Goal: Transaction & Acquisition: Purchase product/service

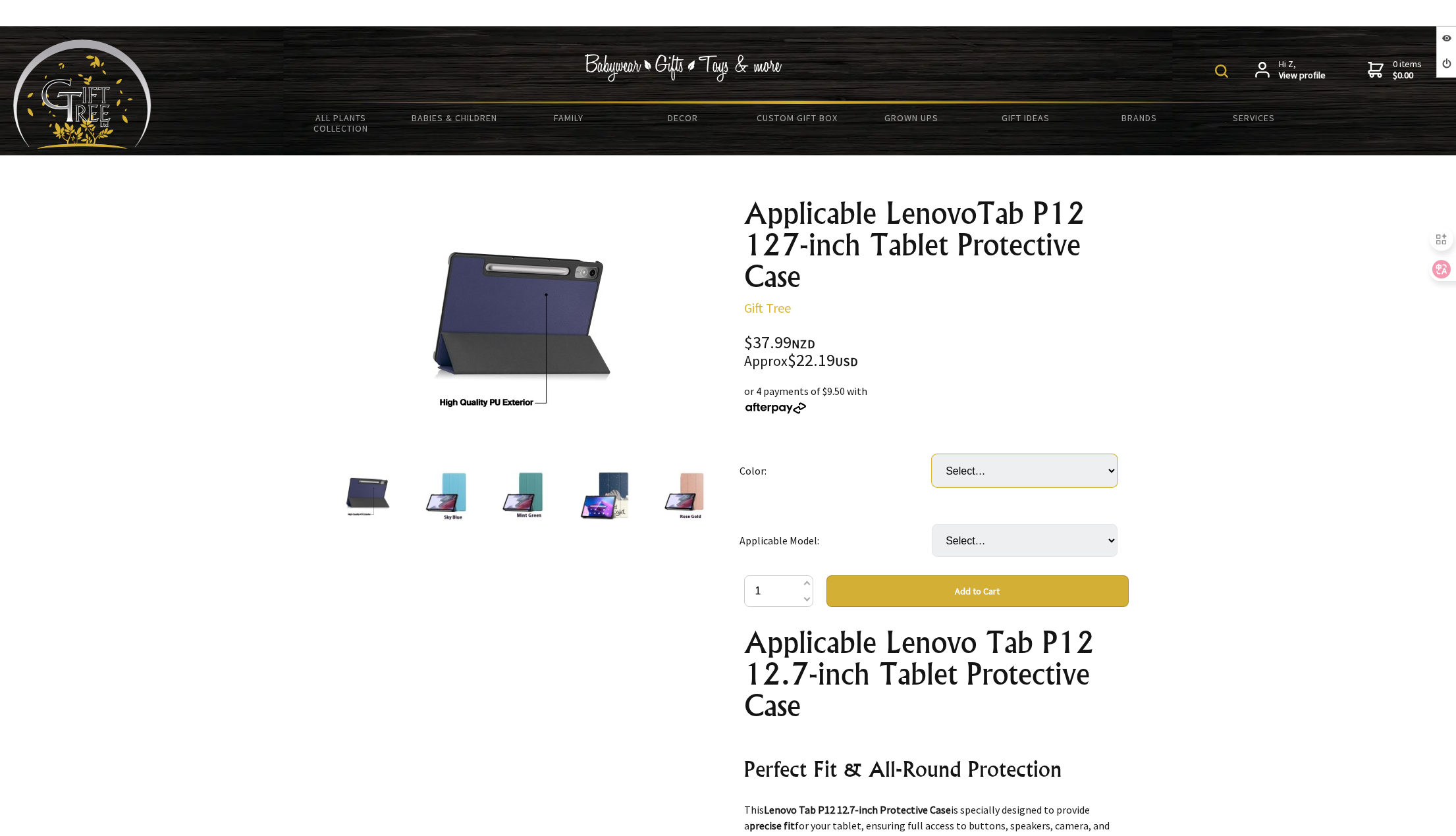
click at [1010, 468] on select "Select… Apricot Flower Black Butterfly Dark Blue Dark Green Dusk Galaxy Graffiti" at bounding box center [1024, 471] width 185 height 33
select select "Apricot Flower"
click at [931, 455] on select "Select… Apricot Flower Black Butterfly Dark Blue Dark Green Dusk Galaxy Graffiti" at bounding box center [1024, 471] width 185 height 33
click at [1003, 542] on select "Select… Lenovo Xiaoxin P12 Lenovo Xiaoxin Pad Pro2022 Xiaoxin Pad127 2025" at bounding box center [1024, 541] width 185 height 33
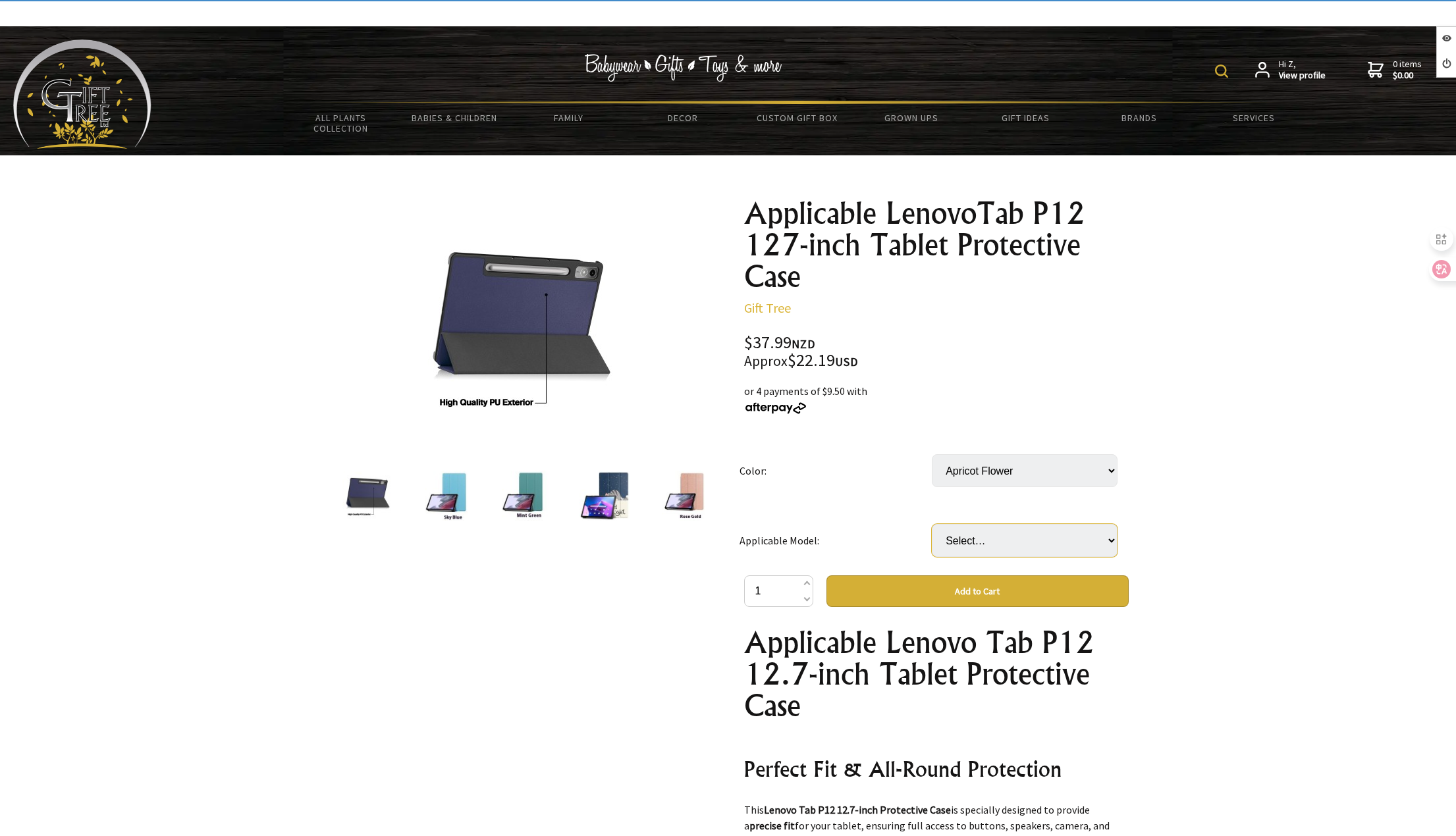
select select "Xiaoxin Pad127 2025"
click at [931, 524] on select "Select… Lenovo Xiaoxin P12 Lenovo Xiaoxin Pad Pro2022 Xiaoxin Pad127 2025" at bounding box center [1024, 541] width 185 height 33
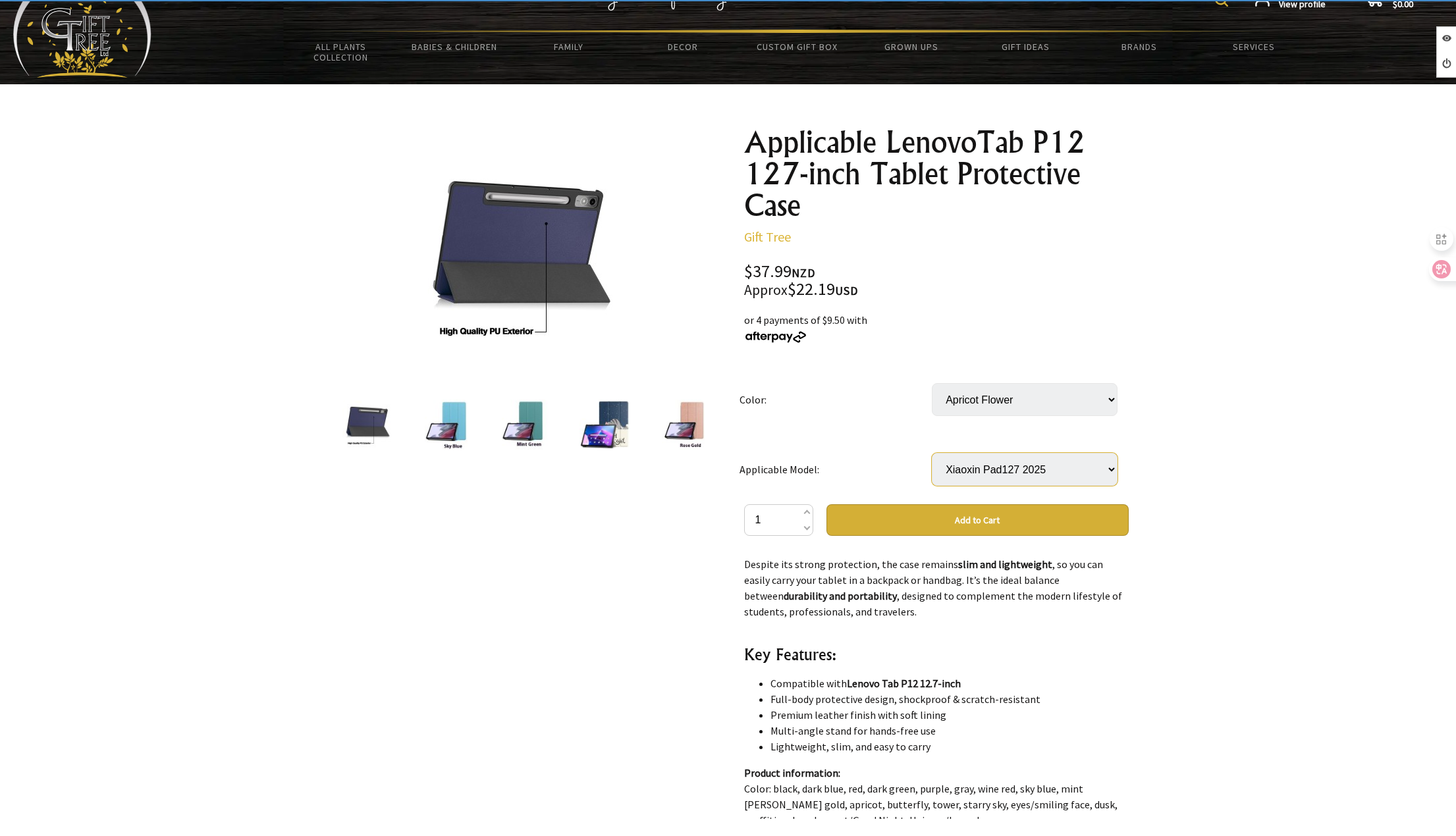
scroll to position [198, 0]
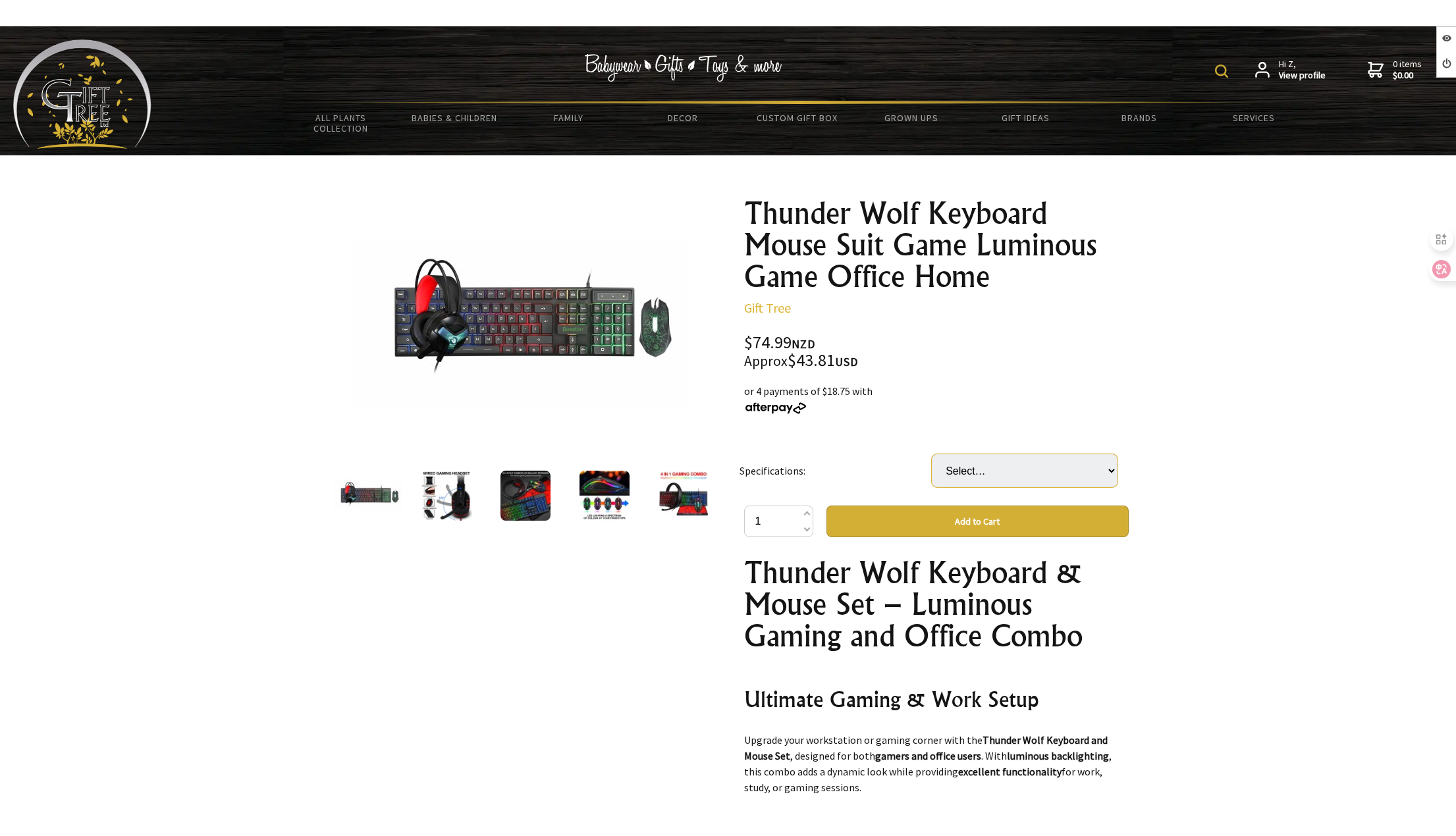
click at [975, 471] on select "Select… Mouse and Earphone Set [PERSON_NAME] T800 Suit (+ $18.00) Spirit Snake …" at bounding box center [1024, 471] width 185 height 33
select select "[PERSON_NAME] T800 Suit"
click at [931, 455] on select "Select… Mouse and Earphone Set Ray Wolf T800 Suit (+ $18.00) Spirit Snake 4 PCs…" at bounding box center [1024, 471] width 185 height 33
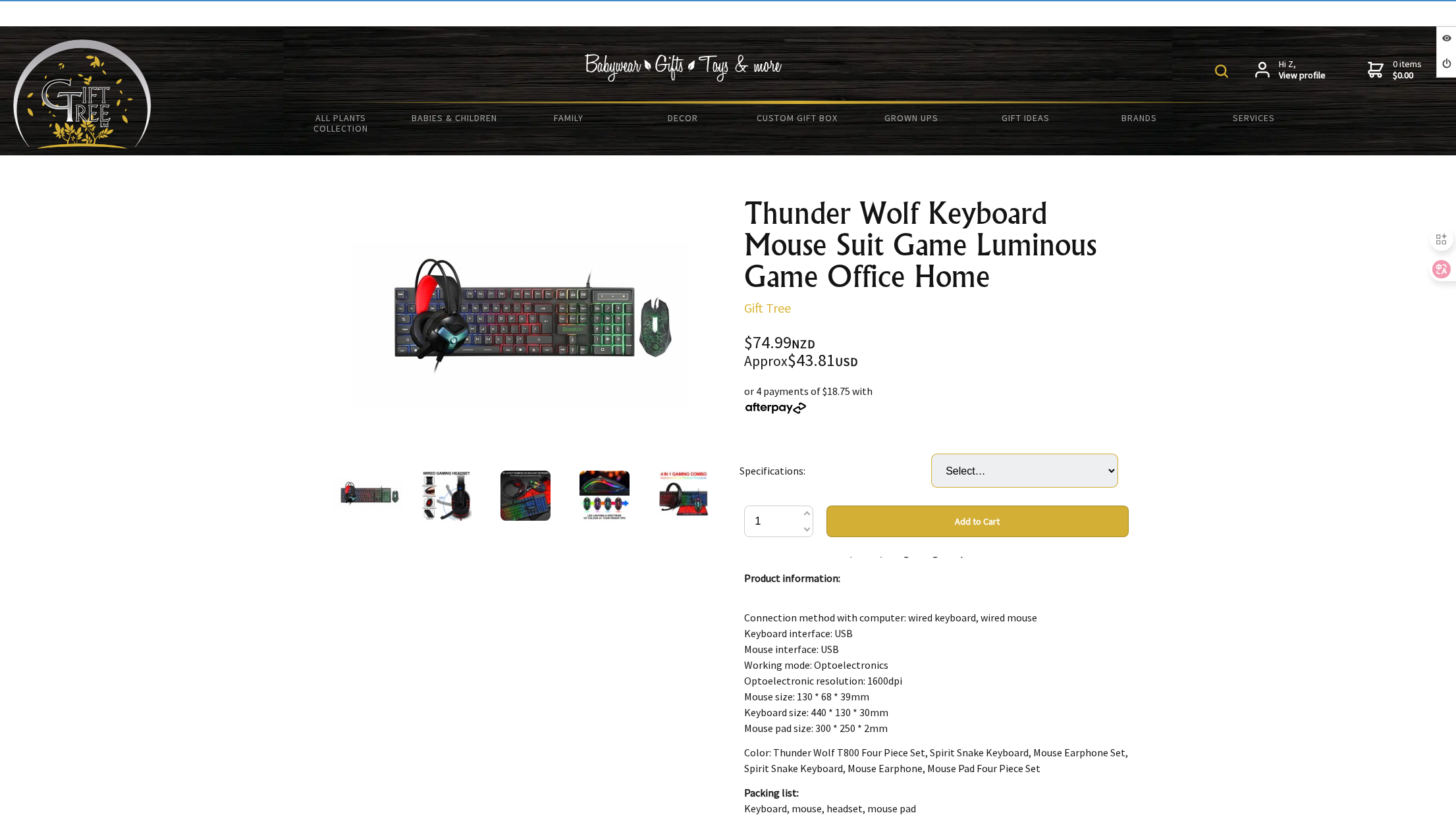
scroll to position [658, 0]
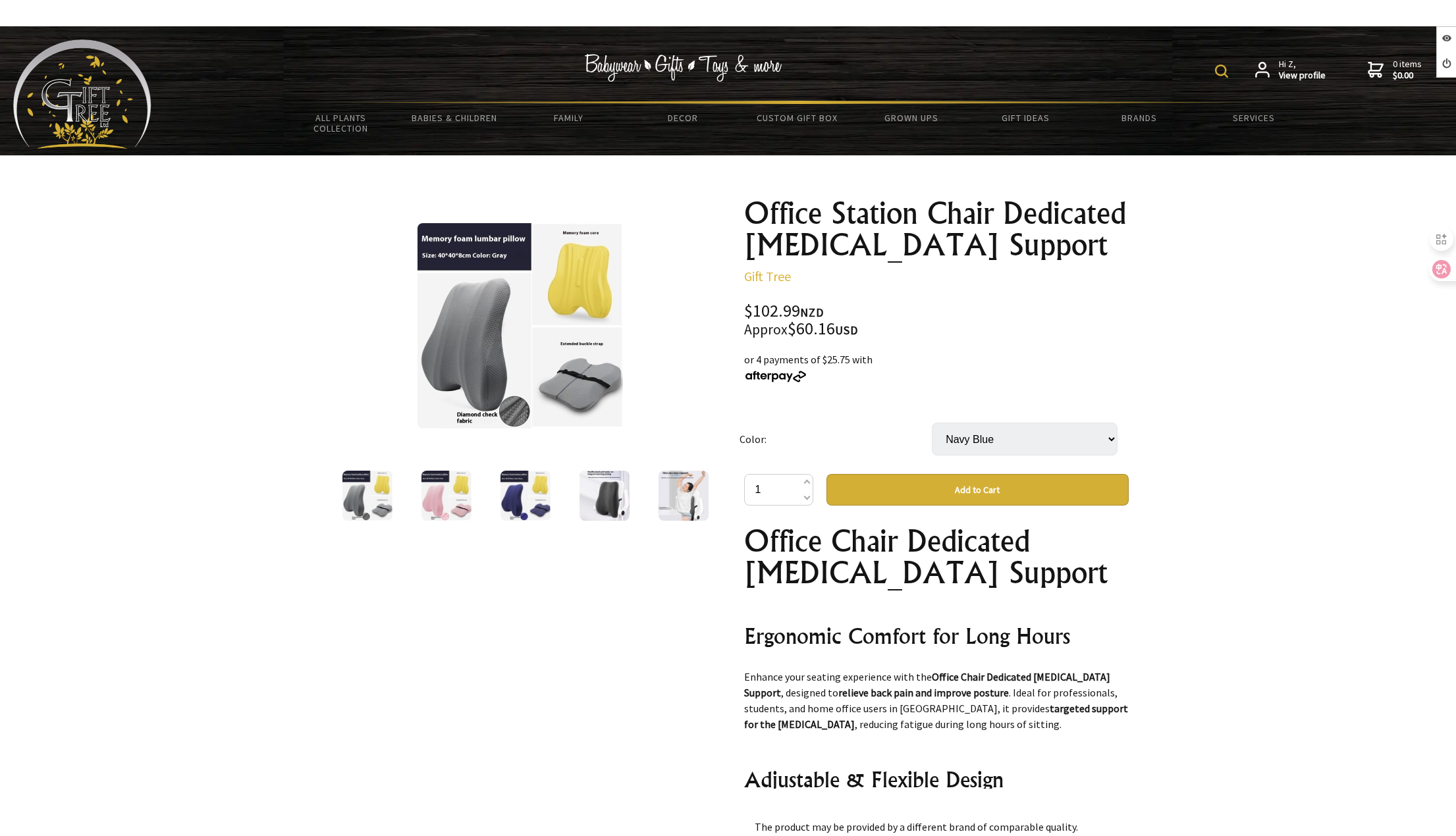
click at [979, 428] on select "Select… Gray Navy Blue Pink" at bounding box center [1024, 439] width 185 height 33
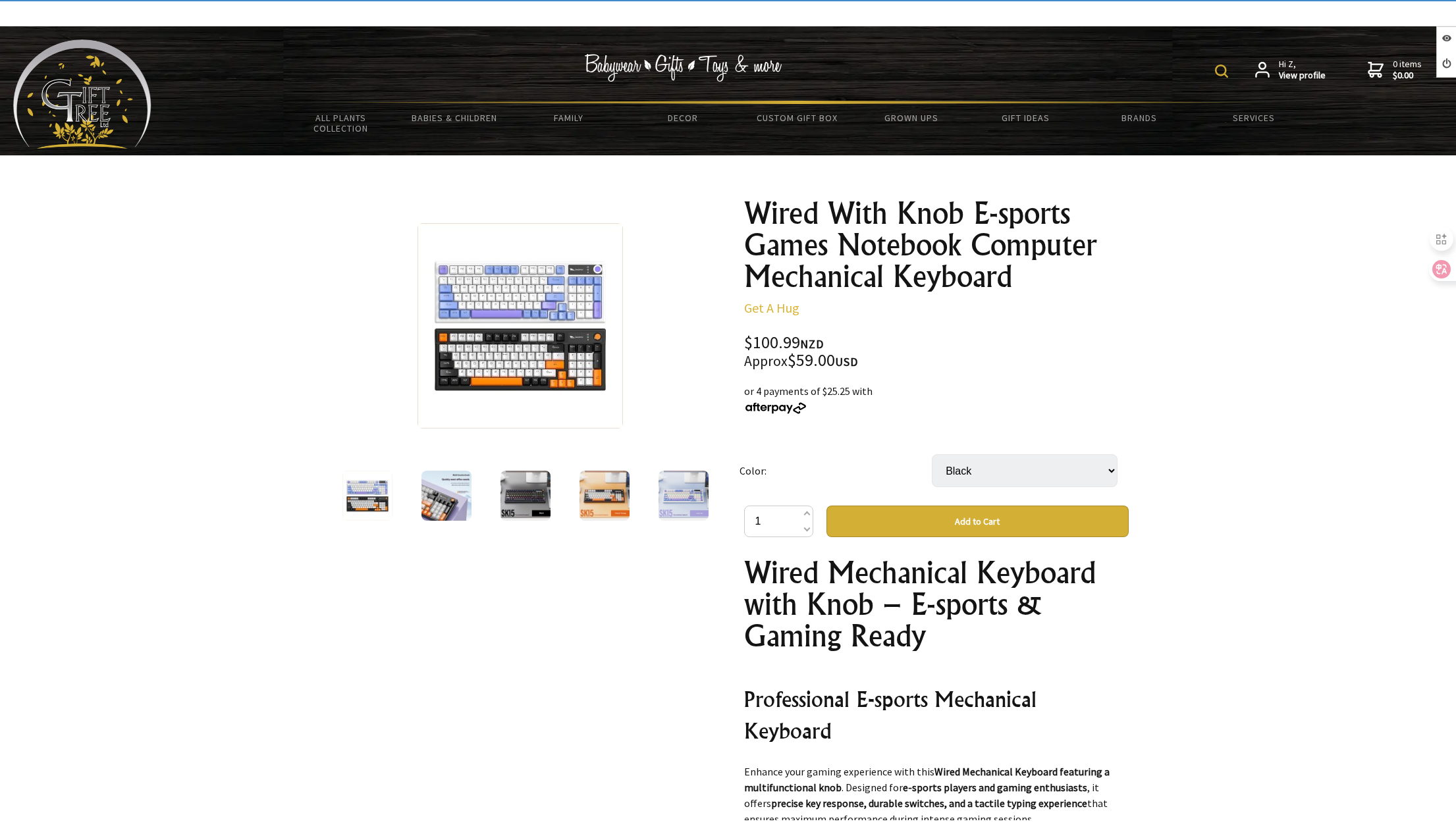
select select "Black"
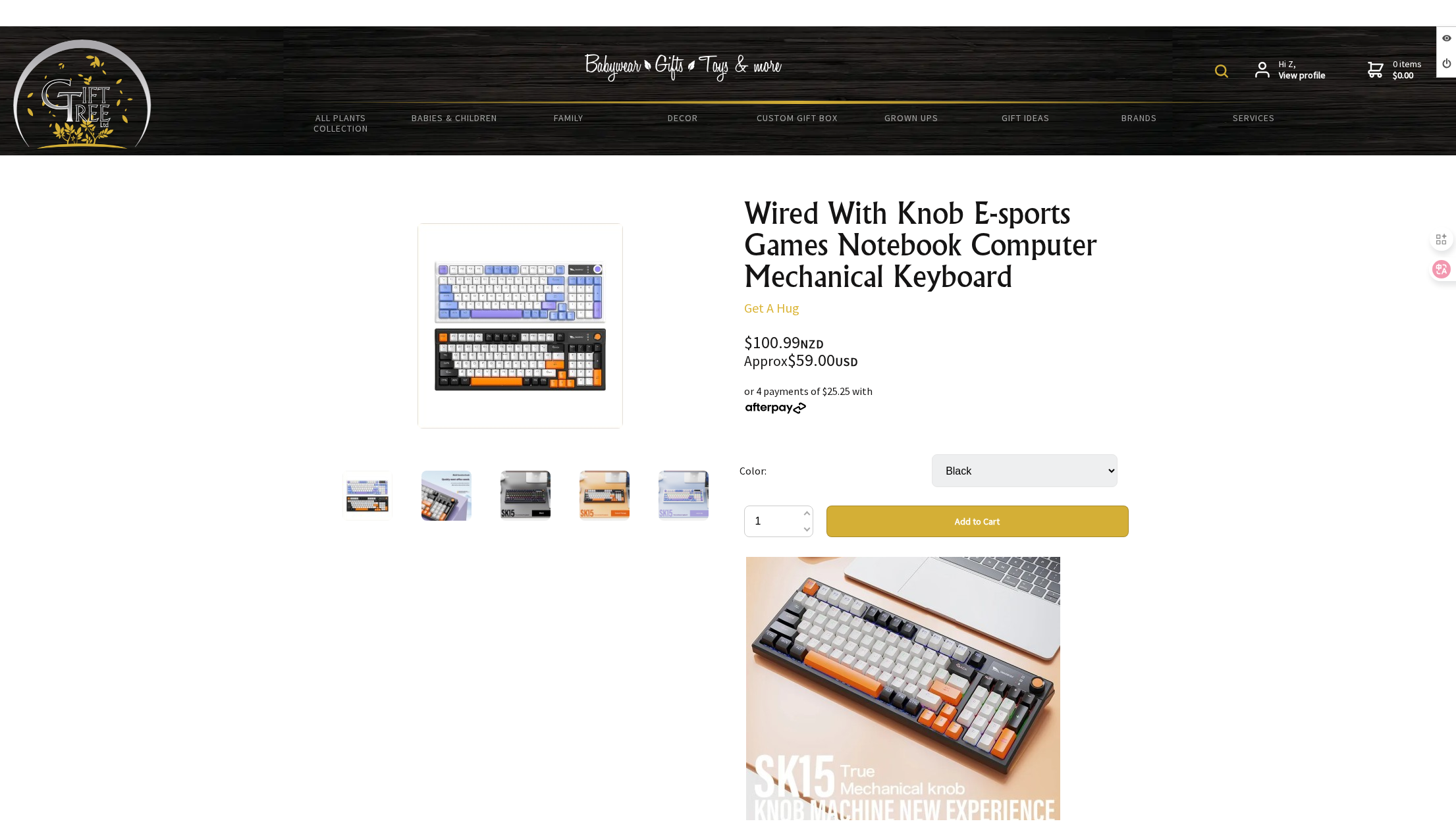
scroll to position [2305, 0]
